Goal: Use online tool/utility: Utilize a website feature to perform a specific function

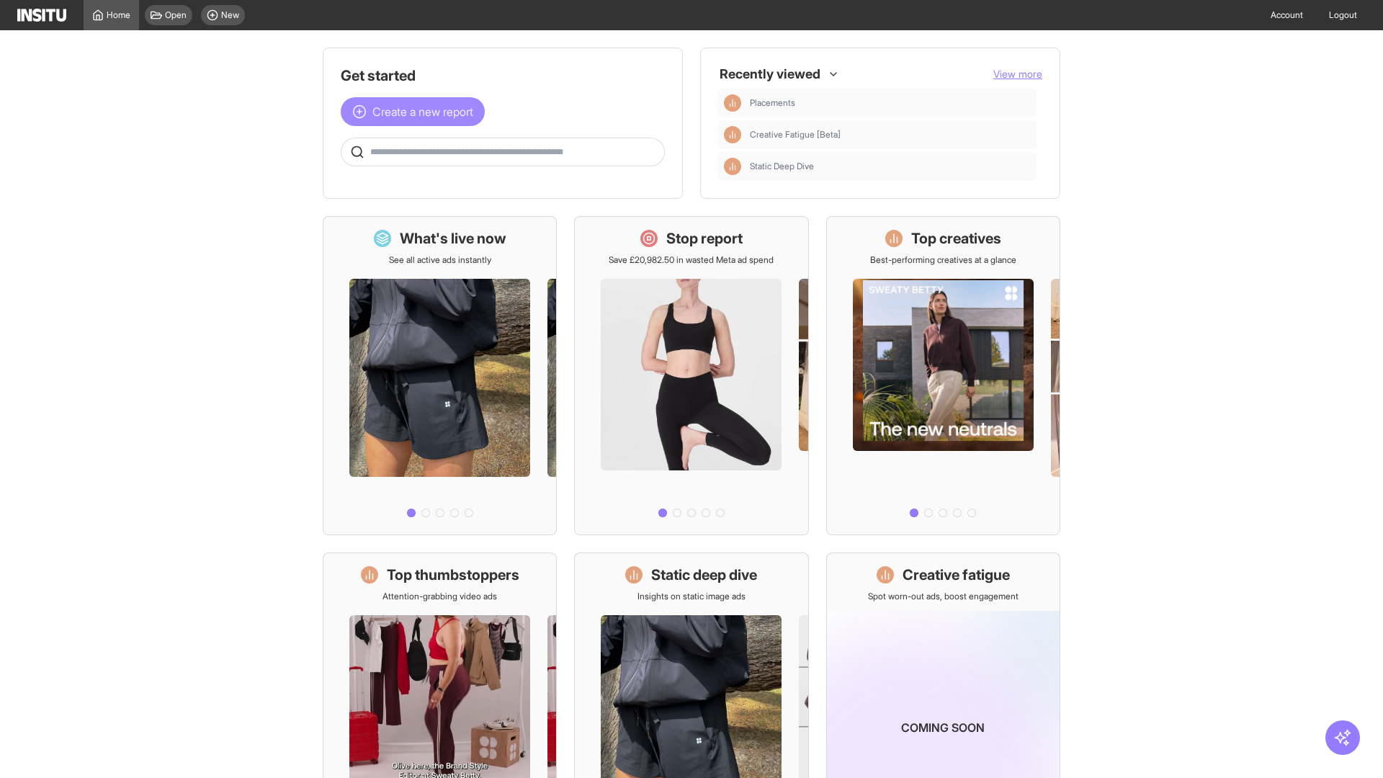
click at [416, 112] on span "Create a new report" at bounding box center [422, 111] width 101 height 17
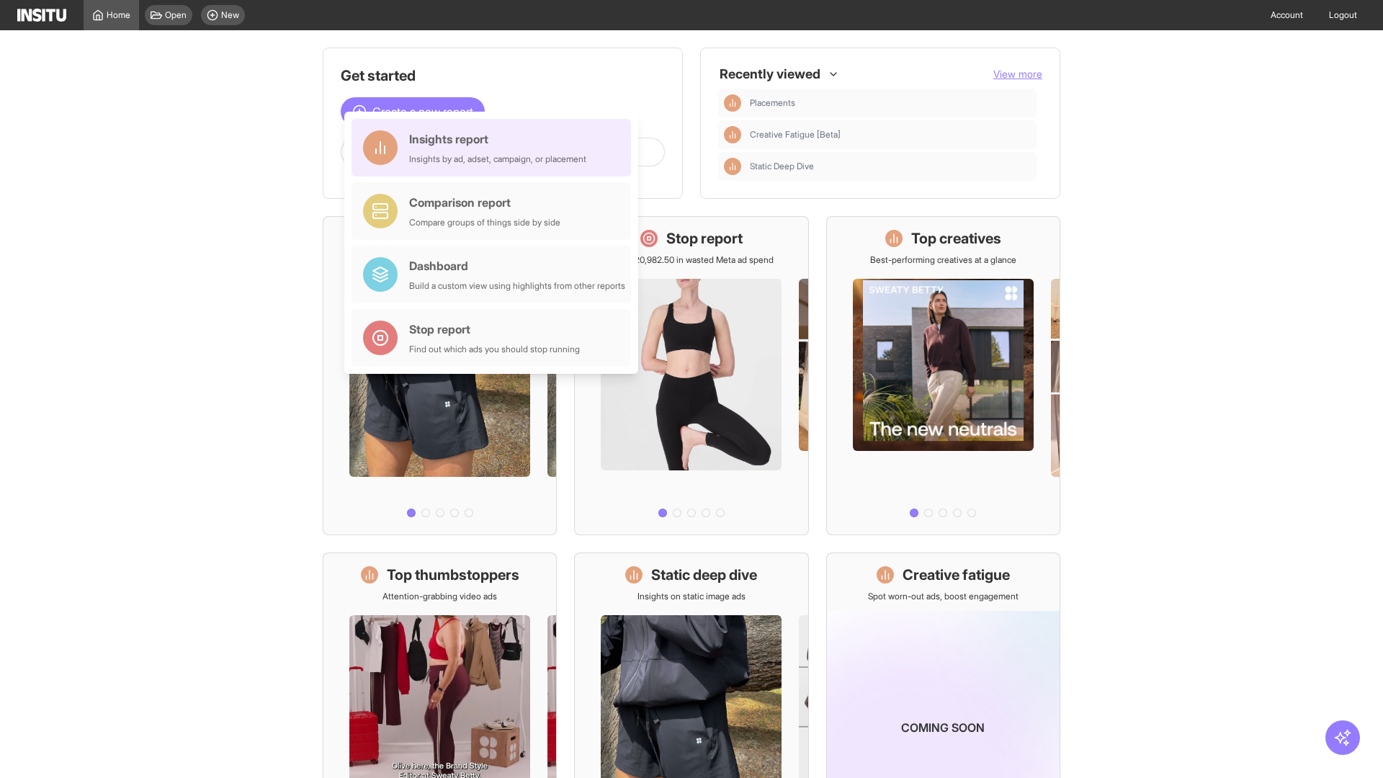
click at [495, 148] on div "Insights report Insights by ad, adset, campaign, or placement" at bounding box center [497, 147] width 177 height 35
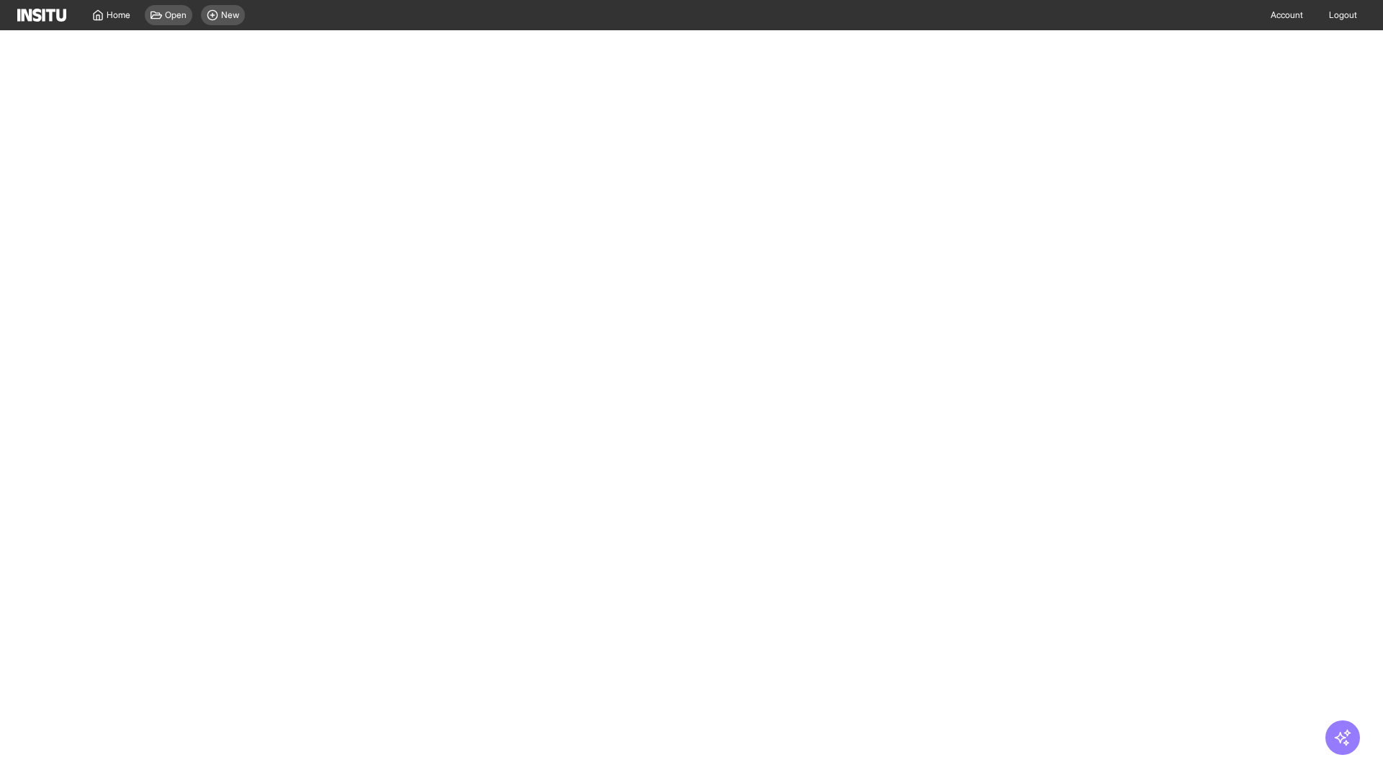
select select "**"
